Goal: Task Accomplishment & Management: Use online tool/utility

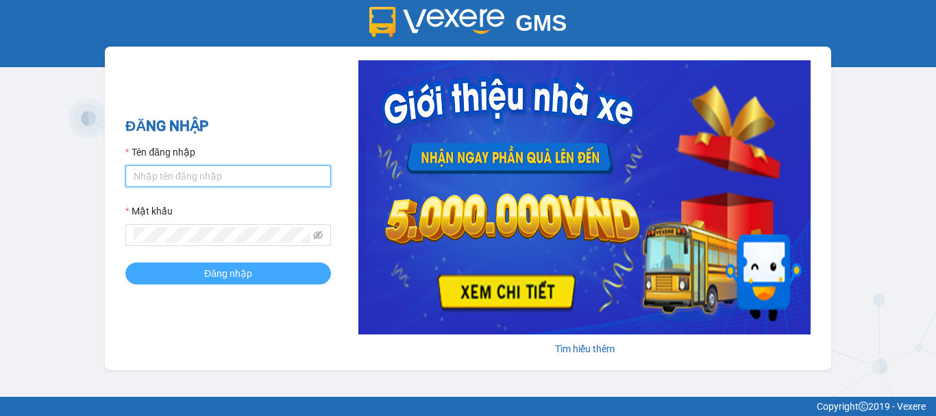
type input "thin0969863140.vinhquang"
click at [212, 276] on span "Đăng nhập" at bounding box center [228, 273] width 48 height 15
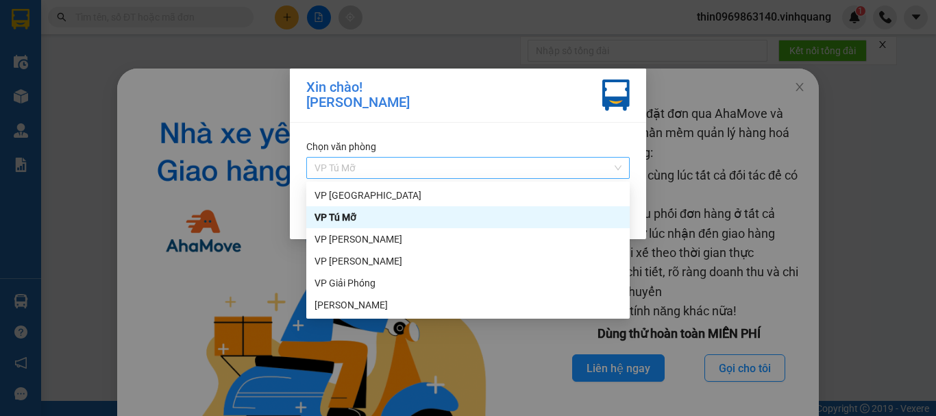
click at [380, 169] on span "VP Tú Mỡ" at bounding box center [467, 168] width 307 height 21
click at [358, 241] on div "VP [PERSON_NAME]" at bounding box center [467, 239] width 307 height 15
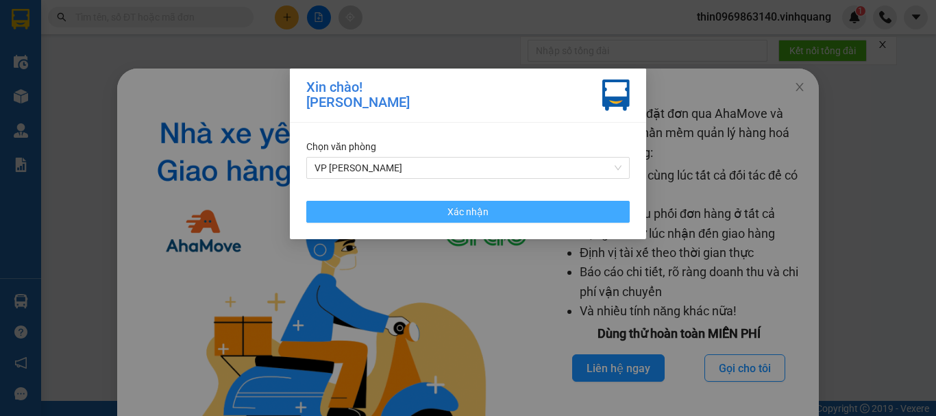
click at [421, 215] on button "Xác nhận" at bounding box center [467, 212] width 323 height 22
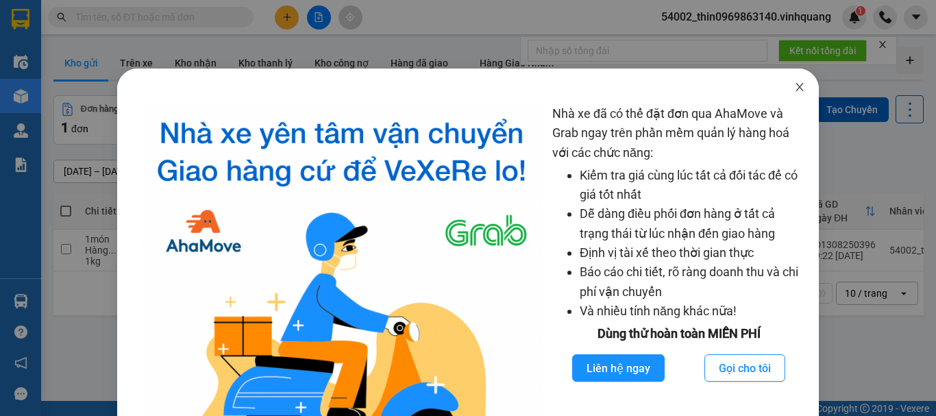
click at [794, 90] on icon "close" at bounding box center [799, 87] width 11 height 11
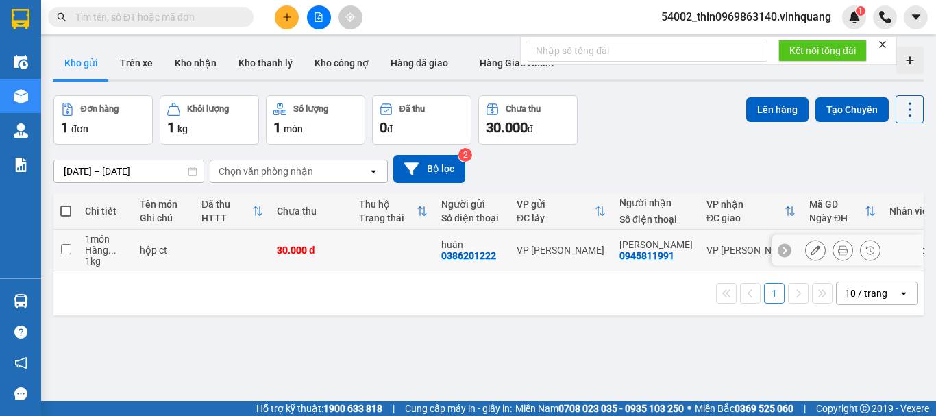
click at [66, 247] on input "checkbox" at bounding box center [66, 249] width 10 height 10
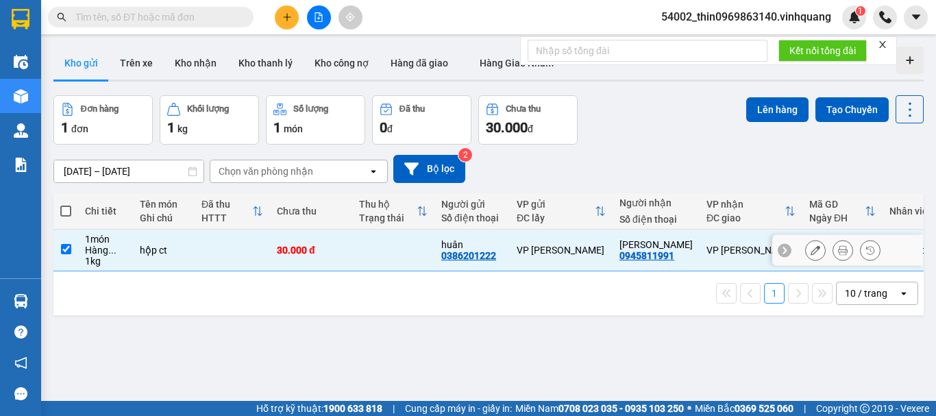
click at [66, 247] on input "checkbox" at bounding box center [66, 249] width 10 height 10
checkbox input "false"
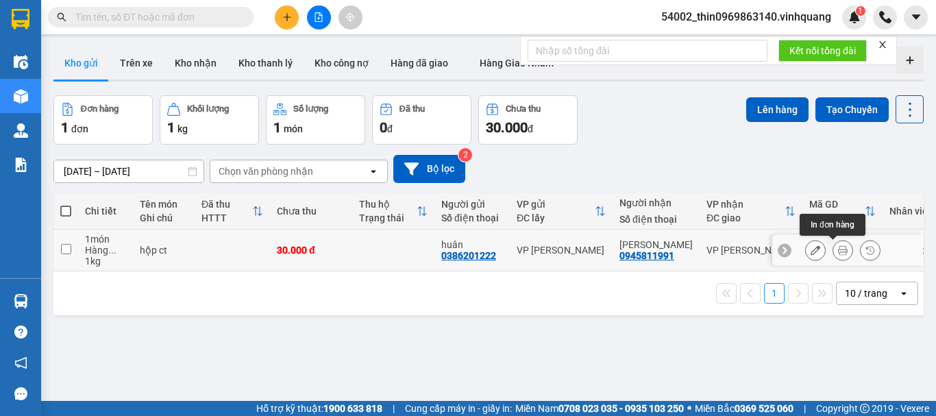
click at [839, 246] on button at bounding box center [842, 250] width 19 height 24
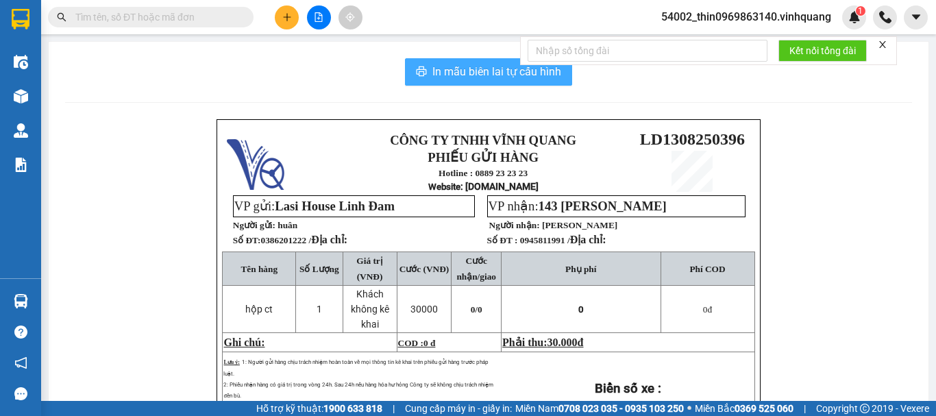
click at [457, 71] on span "In mẫu biên lai tự cấu hình" at bounding box center [496, 71] width 129 height 17
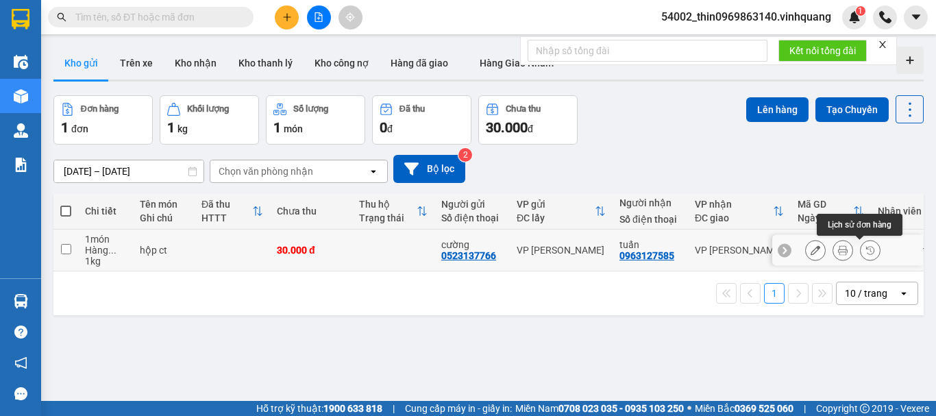
click at [839, 251] on button at bounding box center [842, 250] width 19 height 24
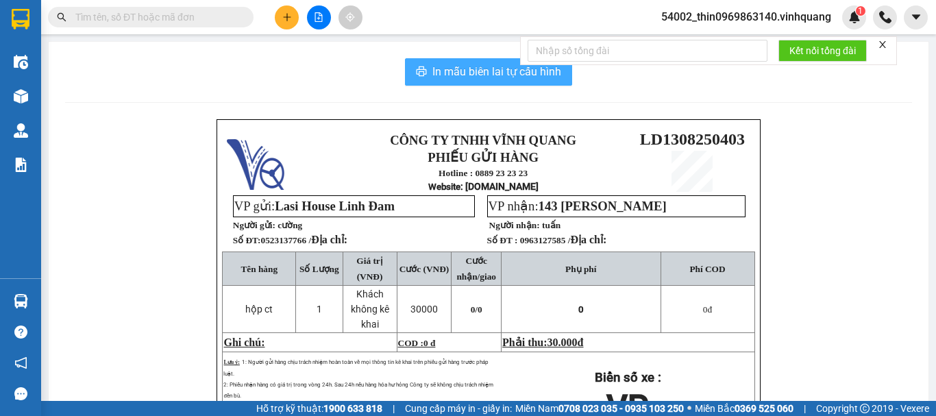
click at [480, 65] on span "In mẫu biên lai tự cấu hình" at bounding box center [496, 71] width 129 height 17
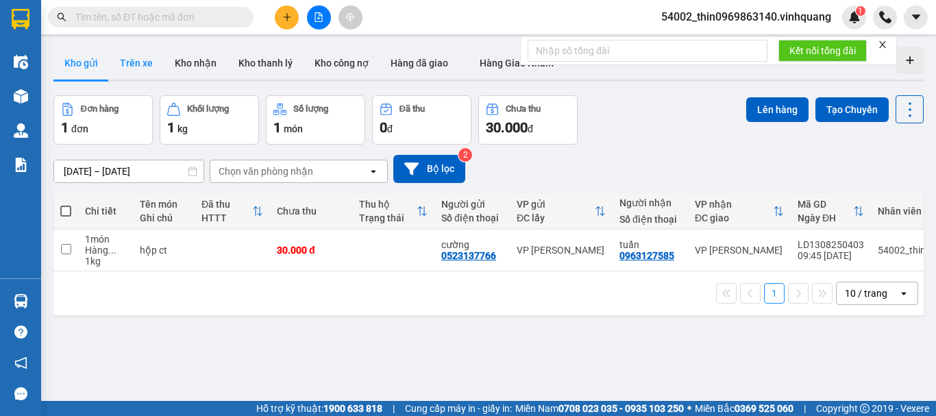
click at [145, 66] on button "Trên xe" at bounding box center [136, 63] width 55 height 33
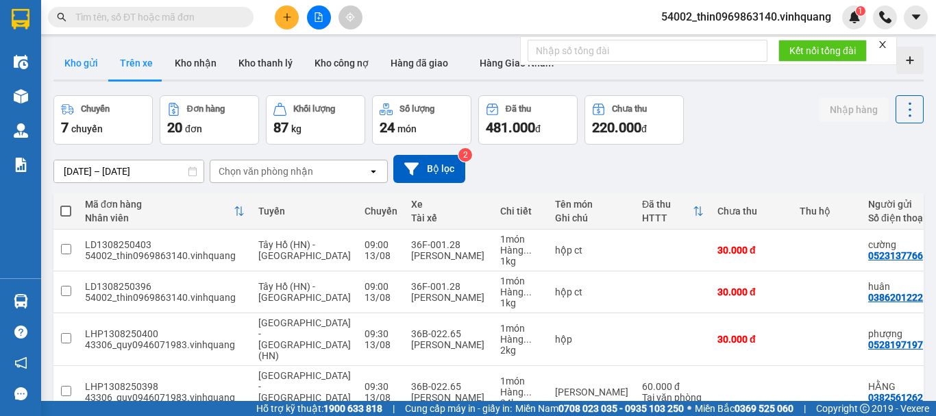
click at [66, 66] on button "Kho gửi" at bounding box center [80, 63] width 55 height 33
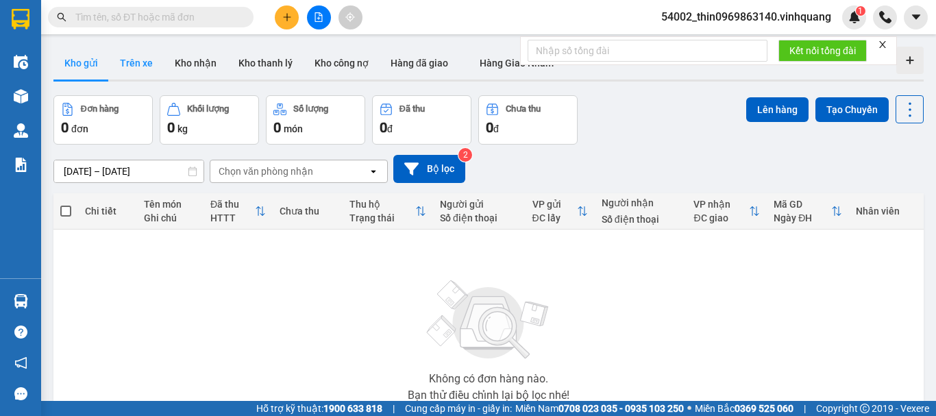
click at [129, 63] on button "Trên xe" at bounding box center [136, 63] width 55 height 33
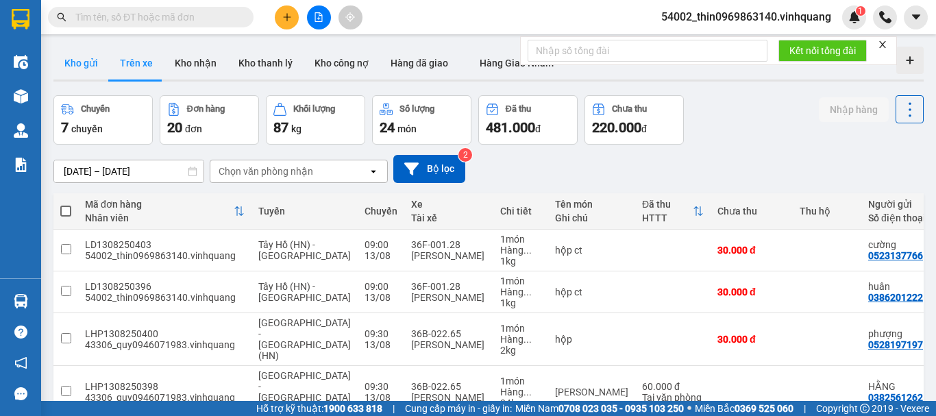
click at [82, 64] on button "Kho gửi" at bounding box center [80, 63] width 55 height 33
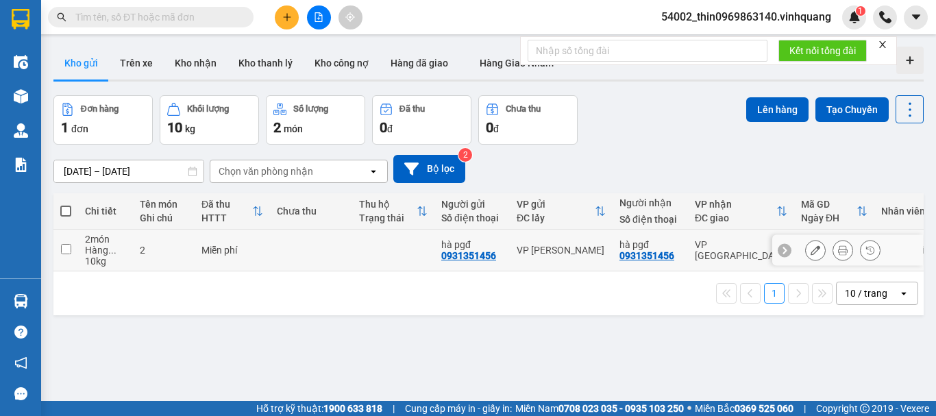
click at [838, 250] on icon at bounding box center [843, 250] width 10 height 10
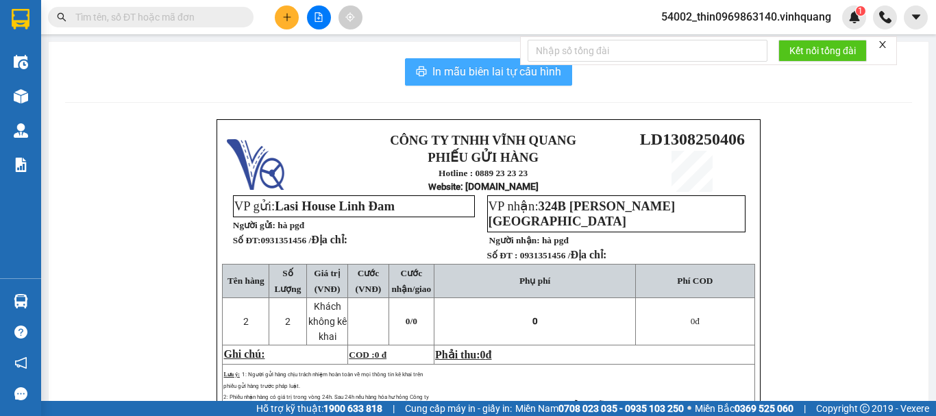
click at [466, 62] on button "In mẫu biên lai tự cấu hình" at bounding box center [488, 71] width 167 height 27
